Goal: Task Accomplishment & Management: Manage account settings

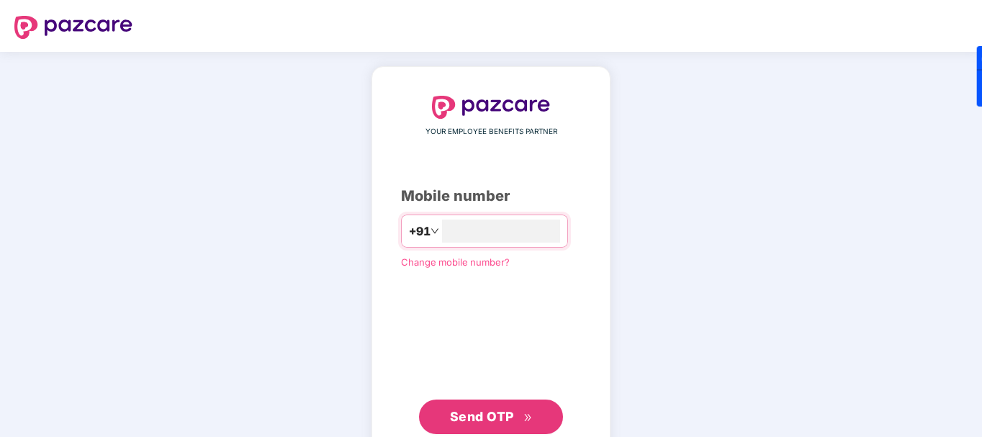
type input "**********"
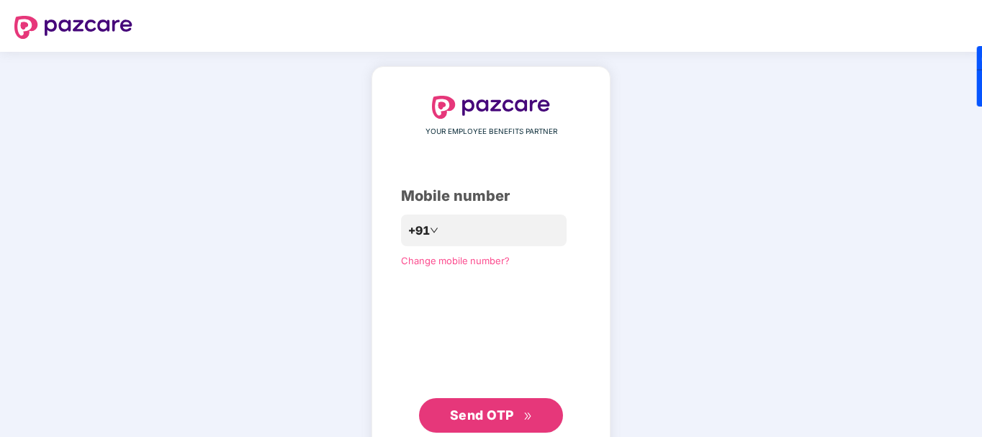
click at [528, 418] on icon "double-right" at bounding box center [527, 416] width 9 height 9
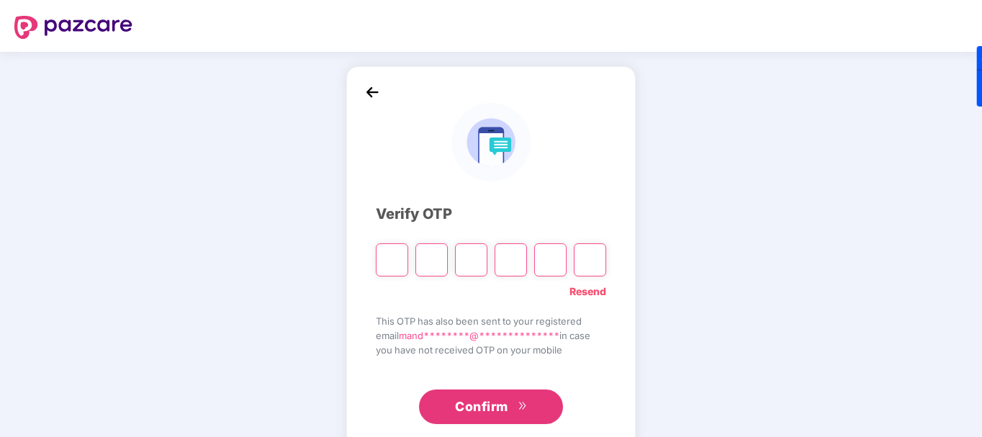
type input "*"
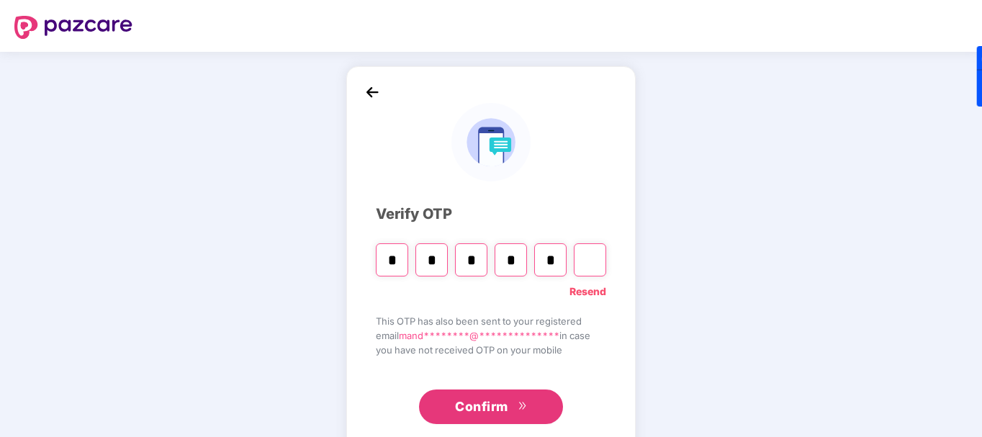
type input "*"
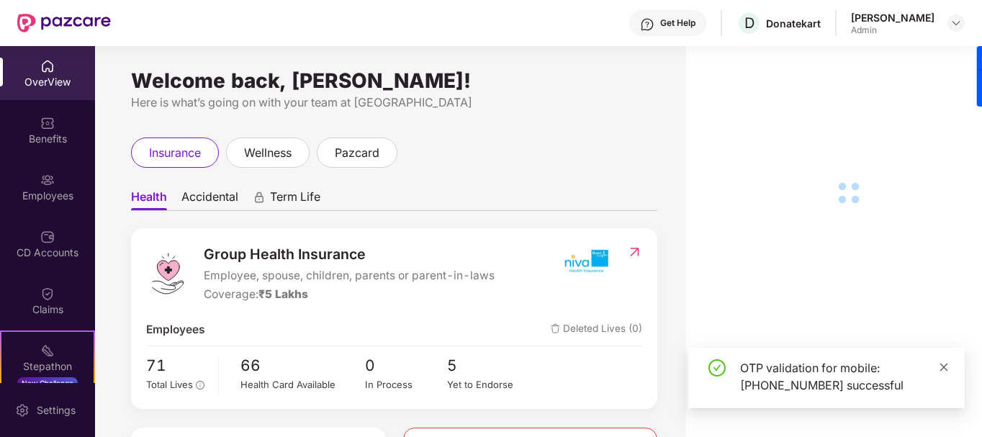
click at [940, 362] on icon "close" at bounding box center [944, 367] width 10 height 10
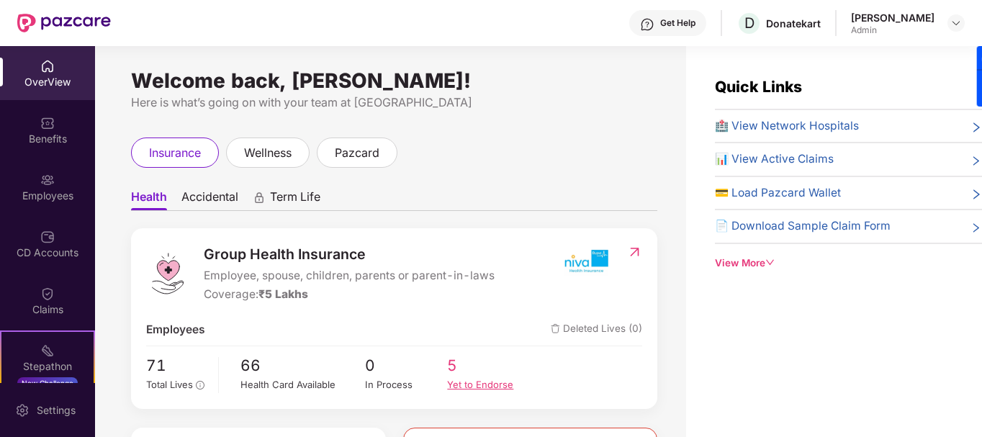
click at [475, 369] on span "5" at bounding box center [488, 366] width 83 height 24
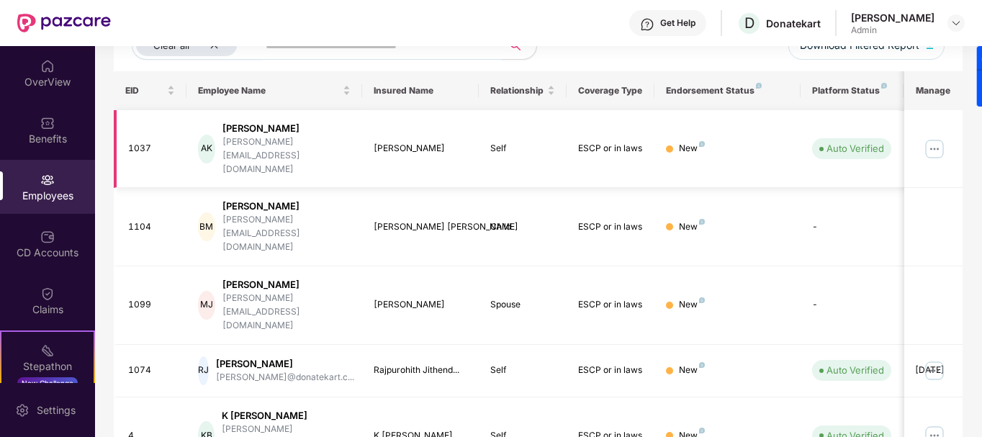
scroll to position [125, 0]
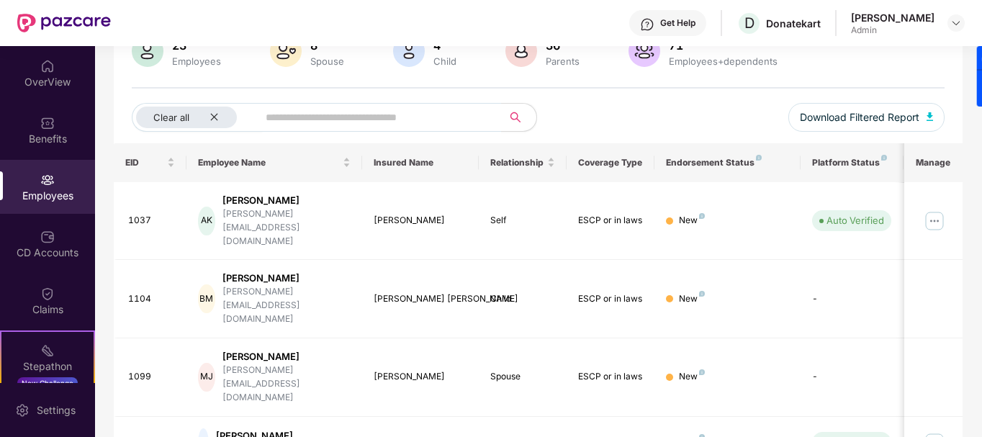
click at [753, 116] on div "Clear all Download Filtered Report" at bounding box center [539, 123] width 814 height 40
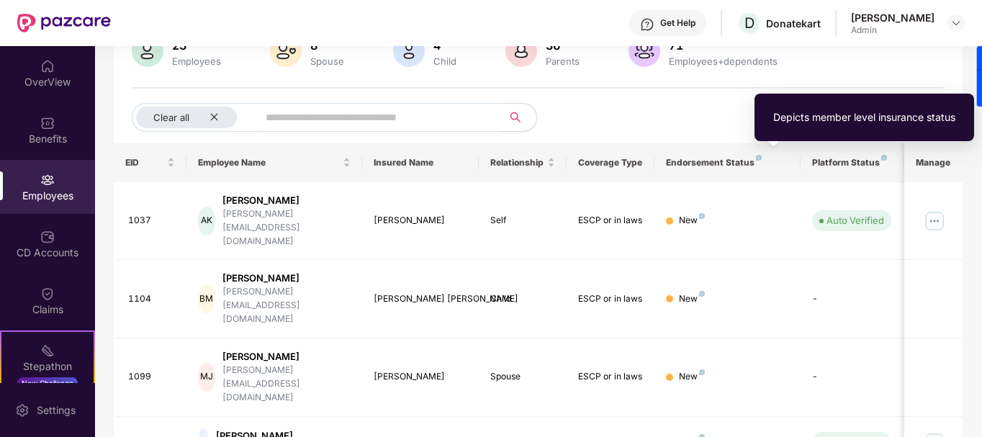
click at [757, 157] on img at bounding box center [759, 158] width 6 height 6
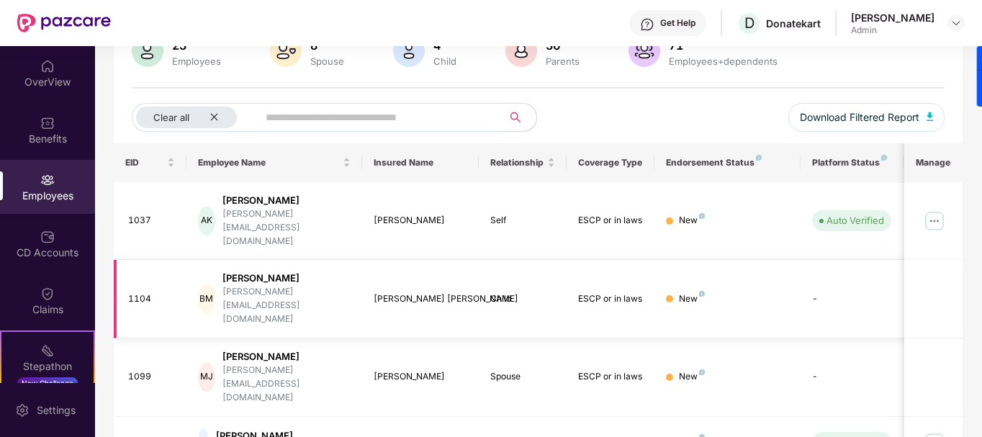
scroll to position [197, 0]
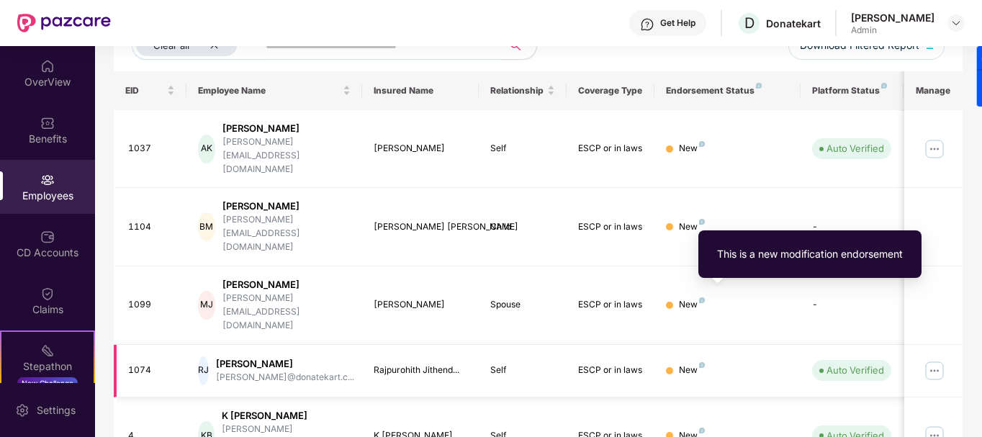
click at [703, 362] on img at bounding box center [702, 365] width 6 height 6
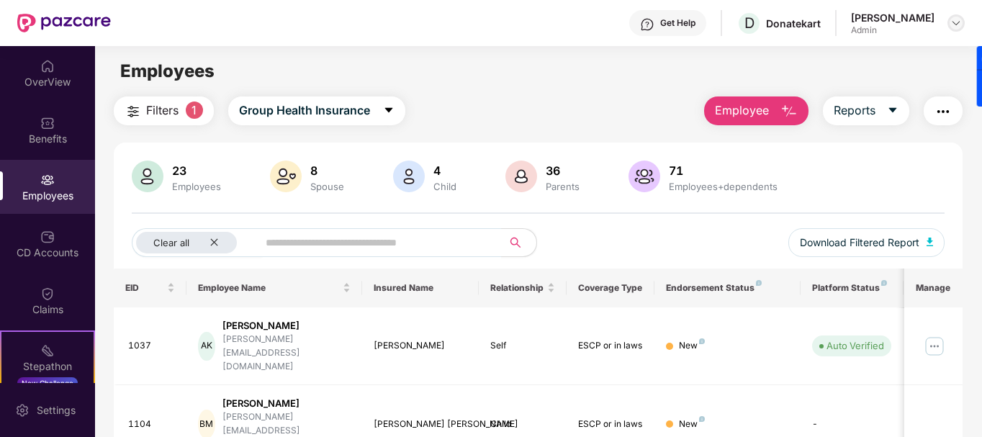
click at [954, 25] on img at bounding box center [956, 23] width 12 height 12
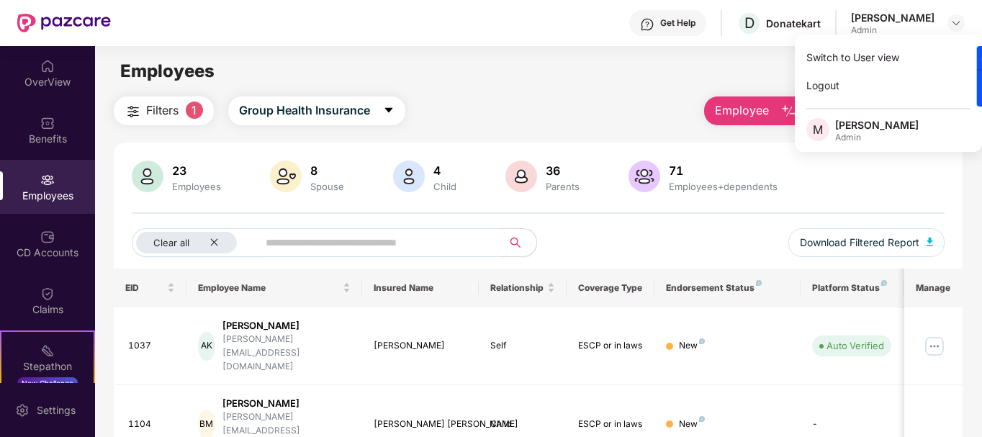
click at [452, 70] on div "Employees" at bounding box center [538, 71] width 886 height 27
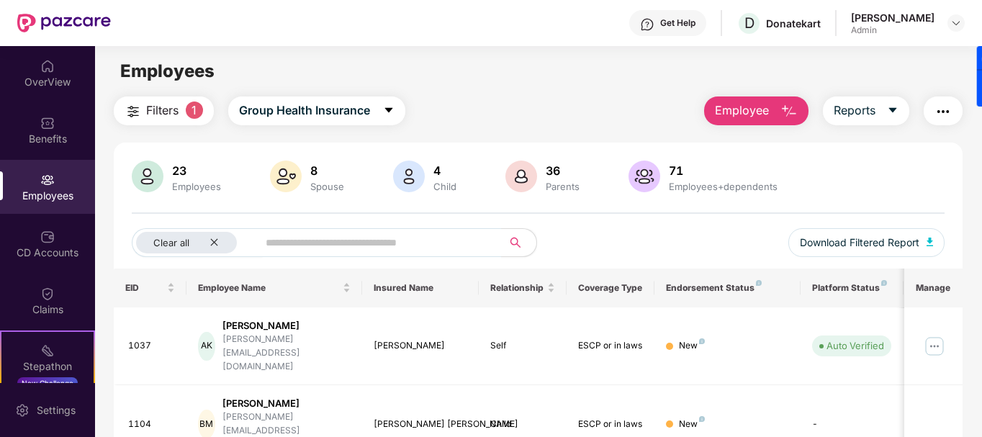
click at [642, 168] on img at bounding box center [645, 177] width 32 height 32
click at [679, 163] on div "71" at bounding box center [723, 170] width 114 height 14
click at [166, 174] on div "23 Employees" at bounding box center [196, 177] width 60 height 30
click at [138, 183] on img at bounding box center [148, 177] width 32 height 32
click at [169, 163] on div "23" at bounding box center [196, 170] width 55 height 14
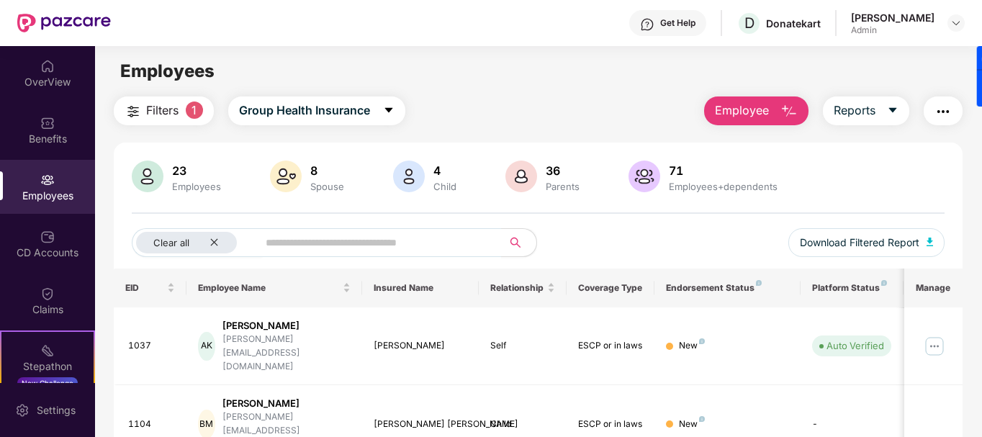
click at [172, 176] on div "23" at bounding box center [196, 170] width 55 height 14
click at [649, 166] on img at bounding box center [645, 177] width 32 height 32
click at [156, 177] on img at bounding box center [148, 177] width 32 height 32
click at [219, 240] on icon "close" at bounding box center [214, 242] width 9 height 9
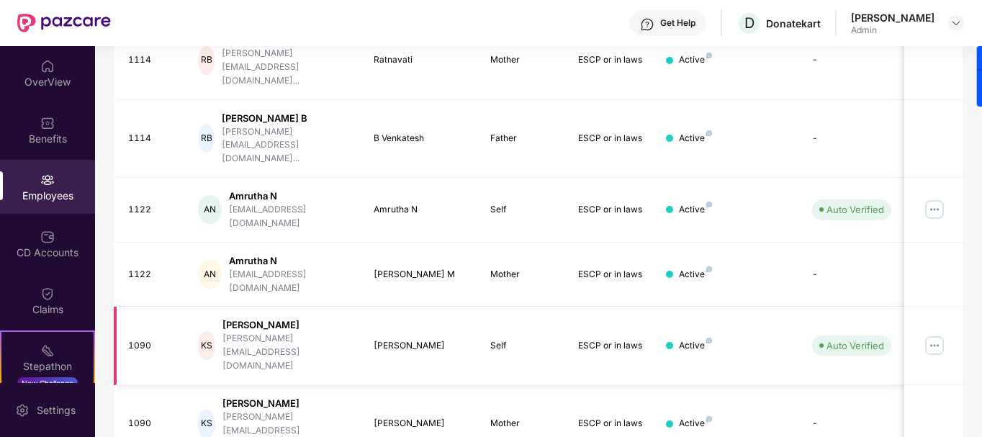
scroll to position [448, 0]
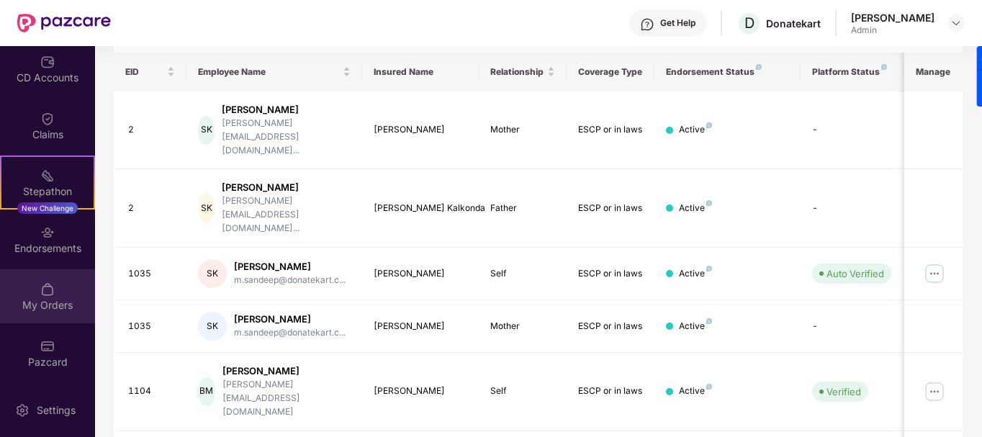
scroll to position [0, 0]
